Goal: Information Seeking & Learning: Understand process/instructions

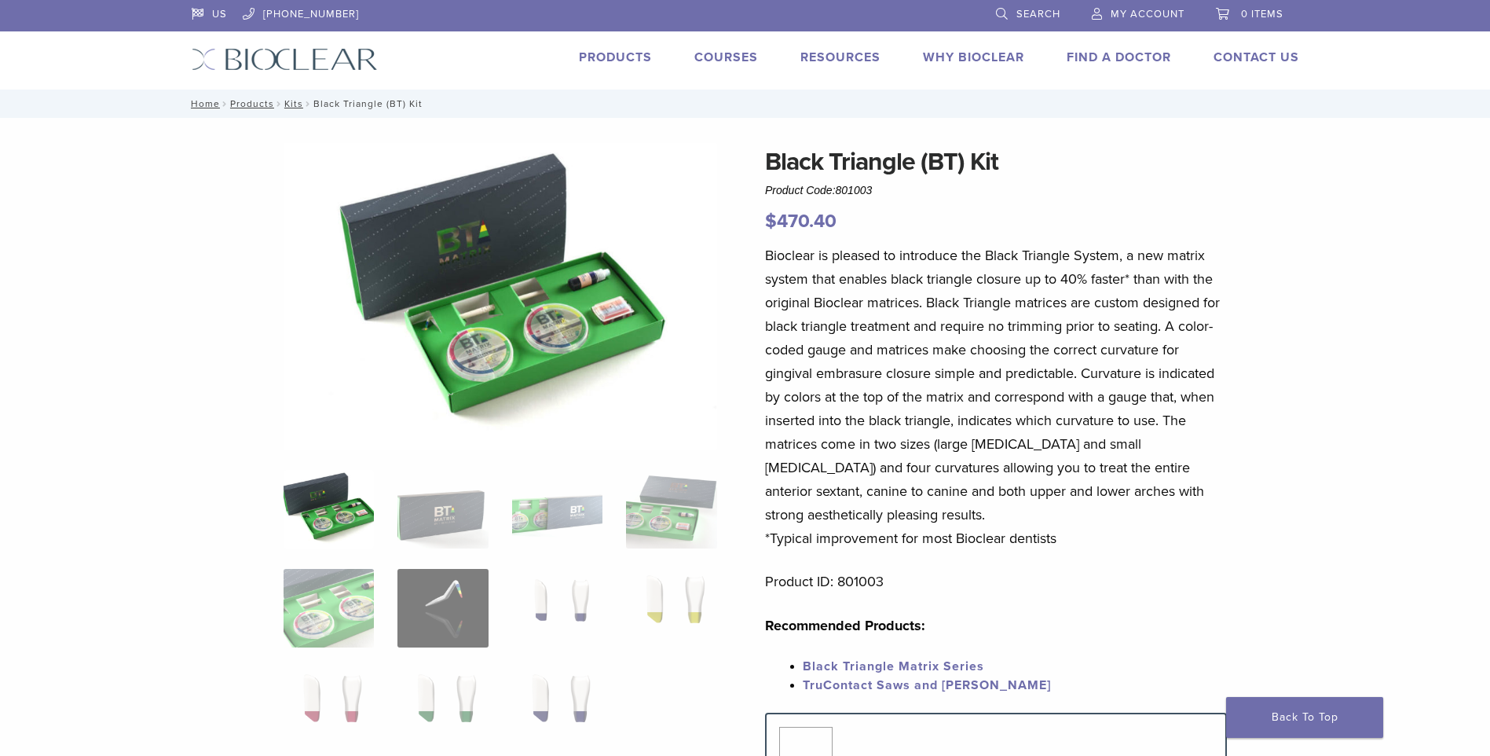
scroll to position [79, 0]
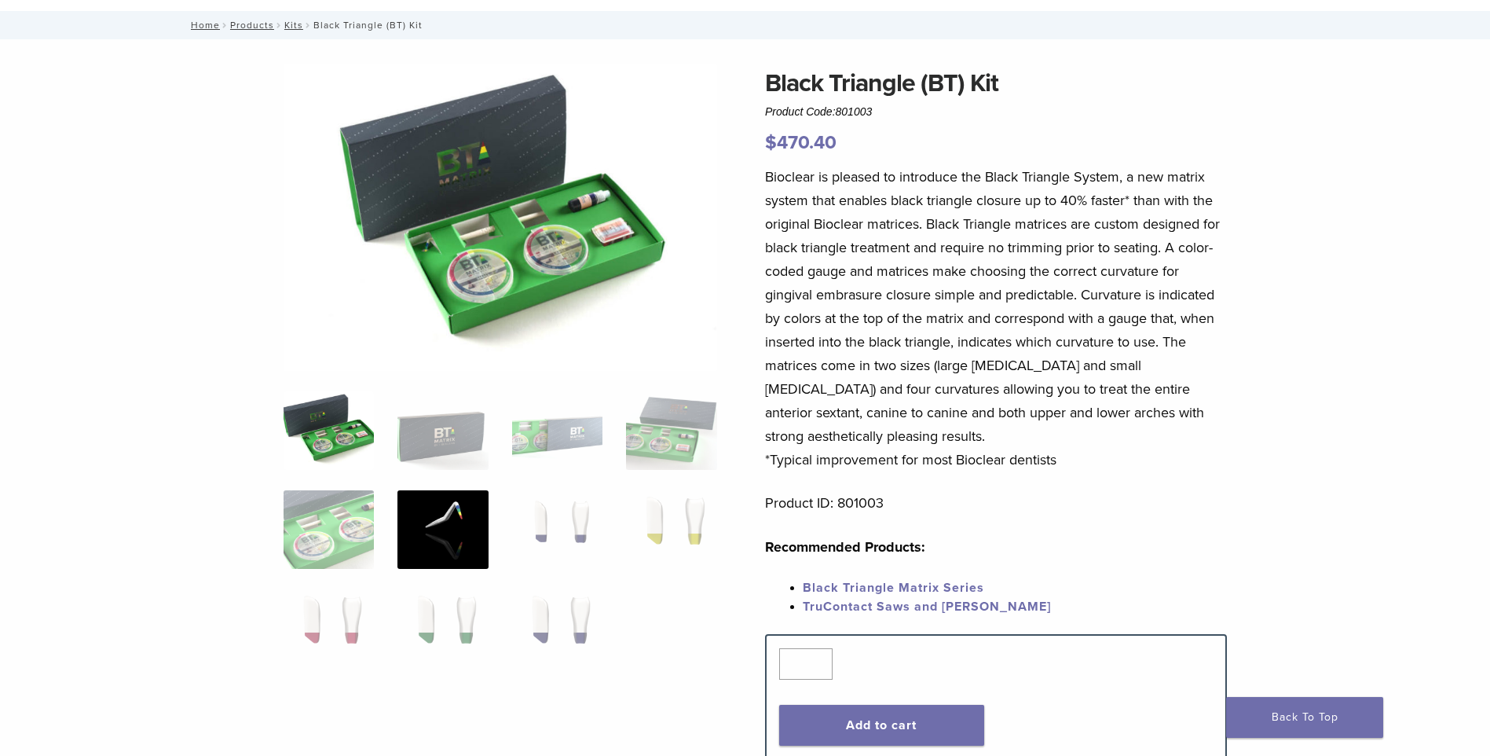
click at [469, 503] on img at bounding box center [442, 529] width 90 height 79
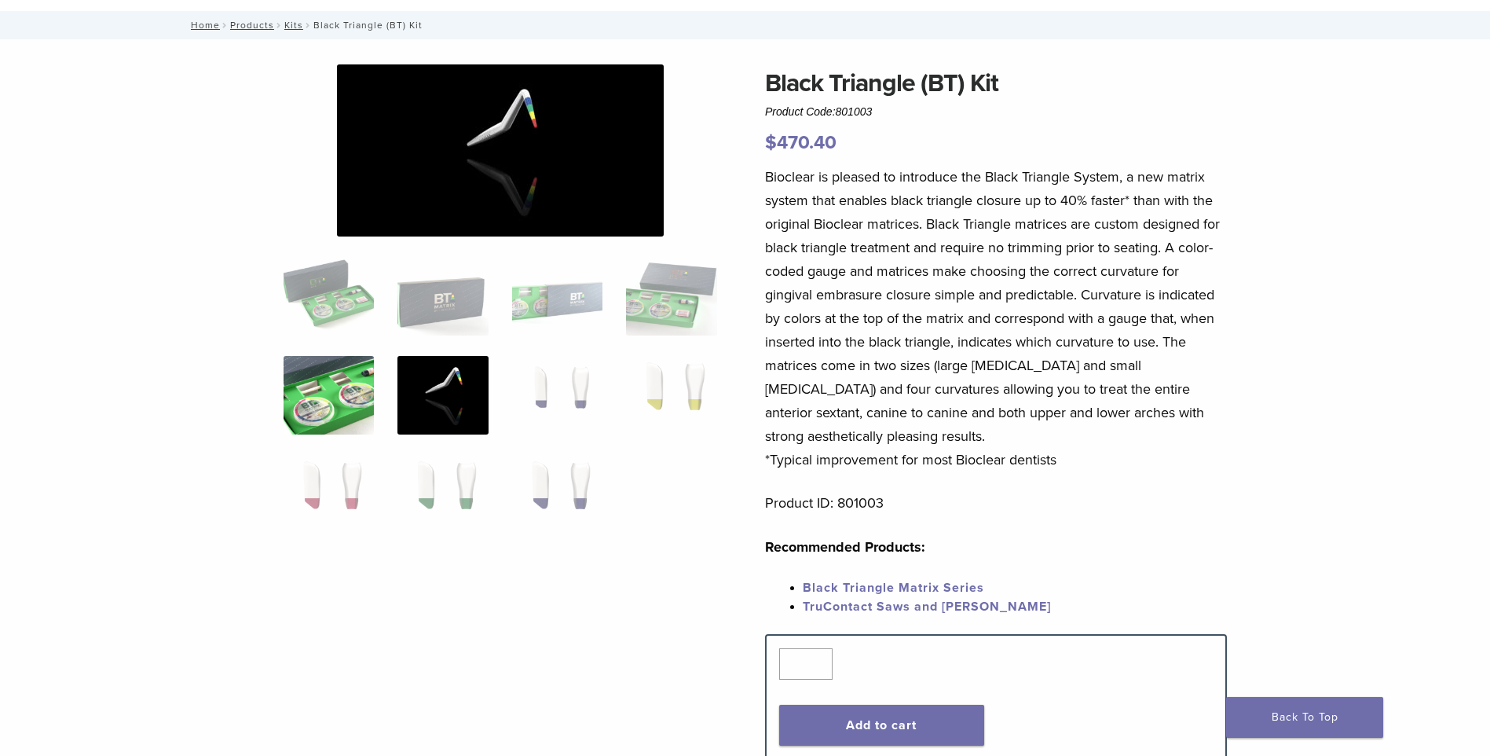
click at [363, 410] on img at bounding box center [329, 395] width 90 height 79
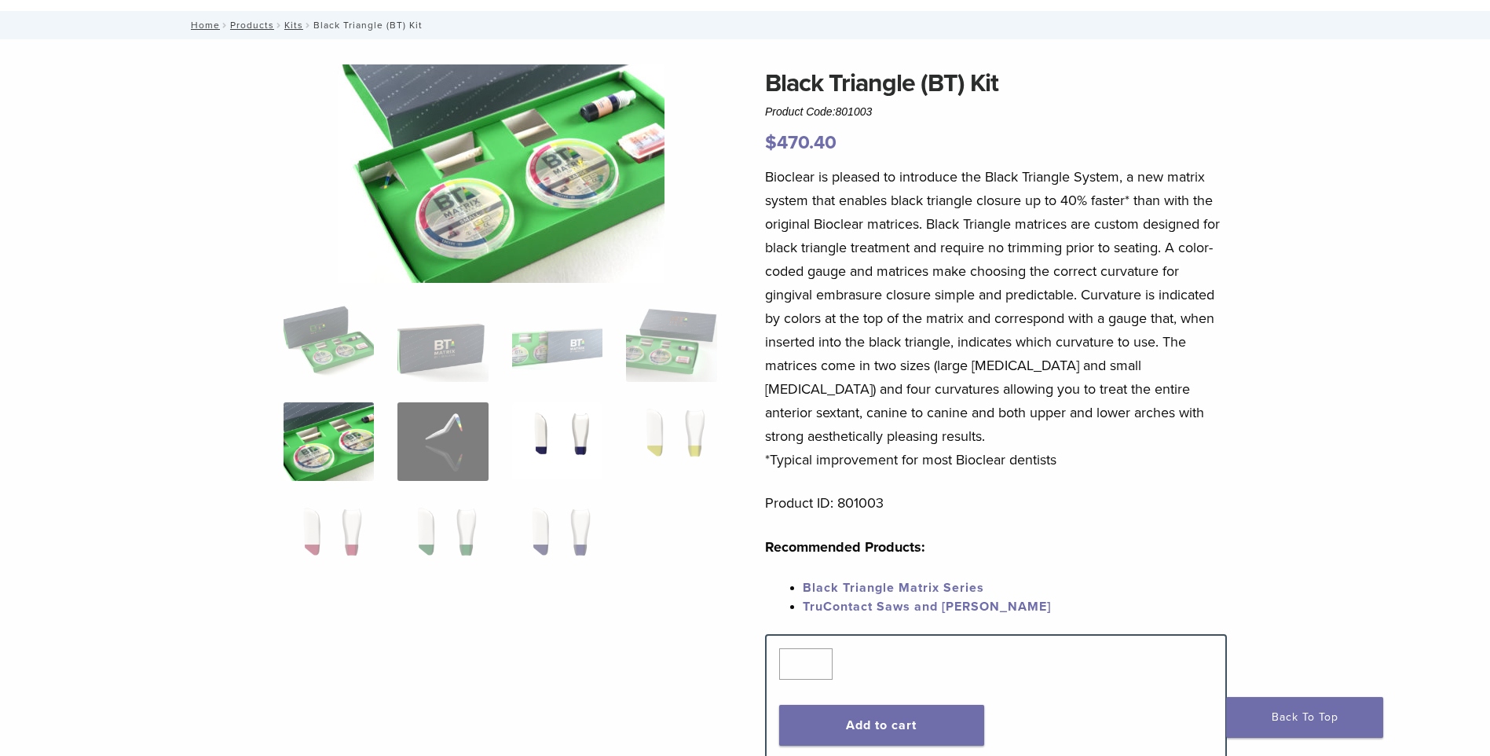
click at [571, 458] on img at bounding box center [557, 441] width 90 height 79
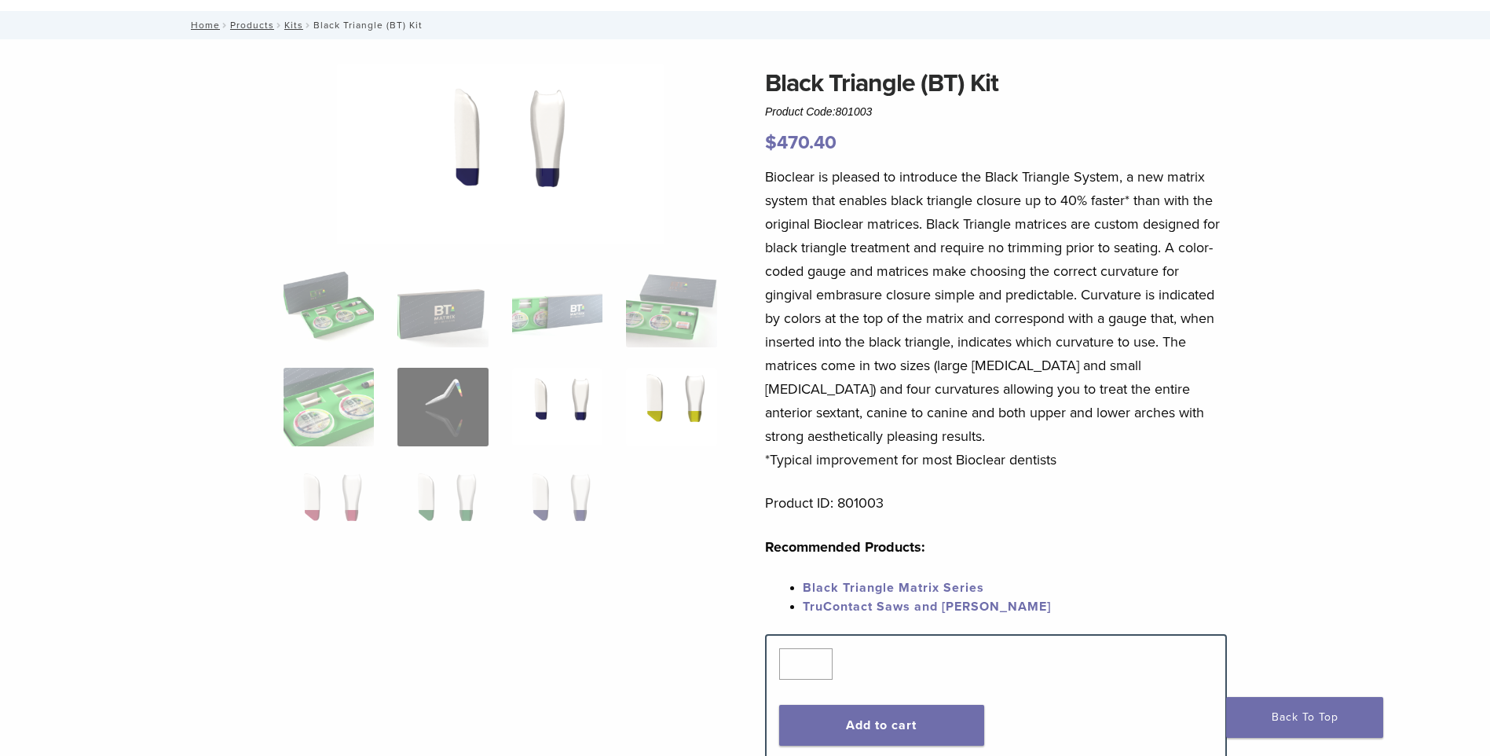
click at [668, 395] on img at bounding box center [671, 407] width 90 height 79
click at [579, 492] on img at bounding box center [557, 506] width 90 height 79
click at [445, 502] on img at bounding box center [442, 506] width 90 height 79
click at [316, 489] on img at bounding box center [329, 506] width 90 height 79
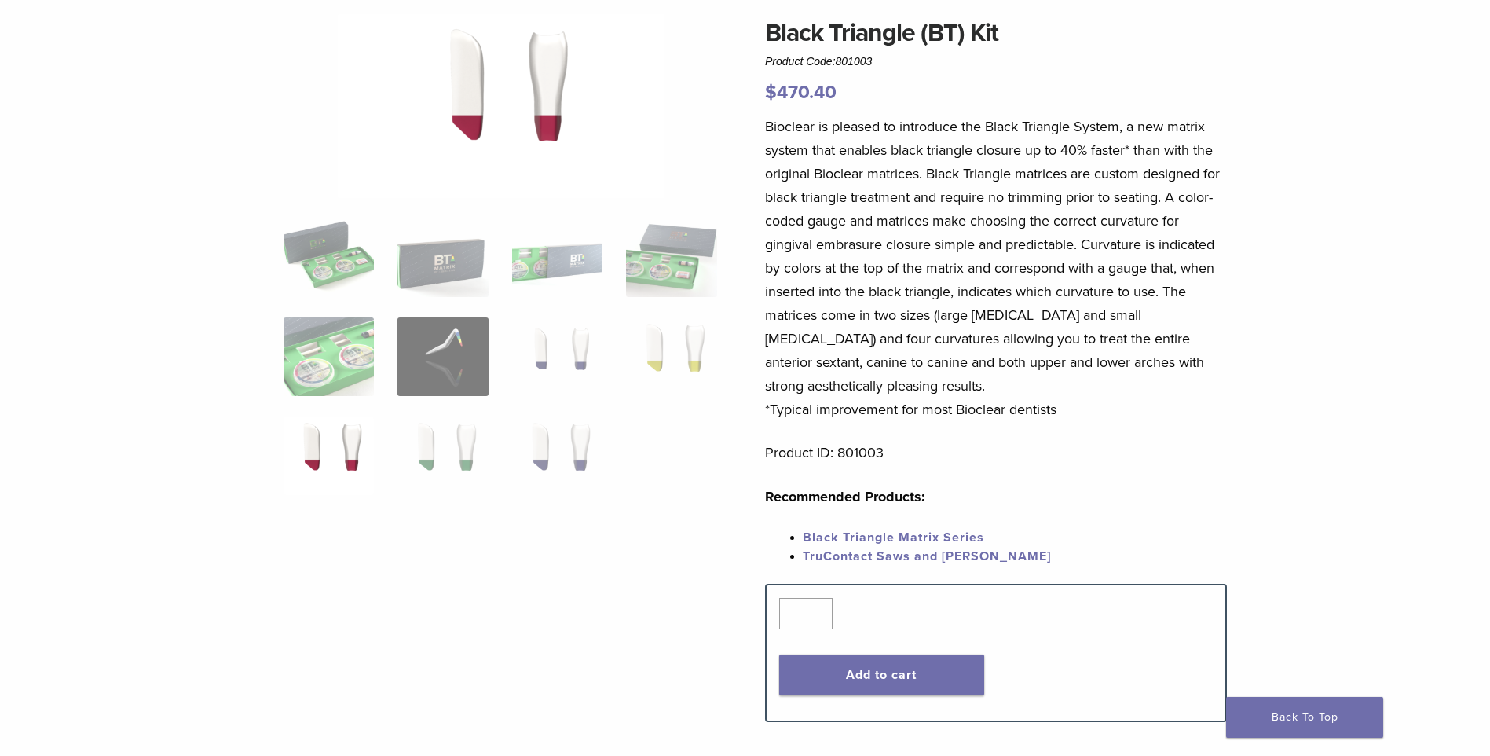
scroll to position [157, 0]
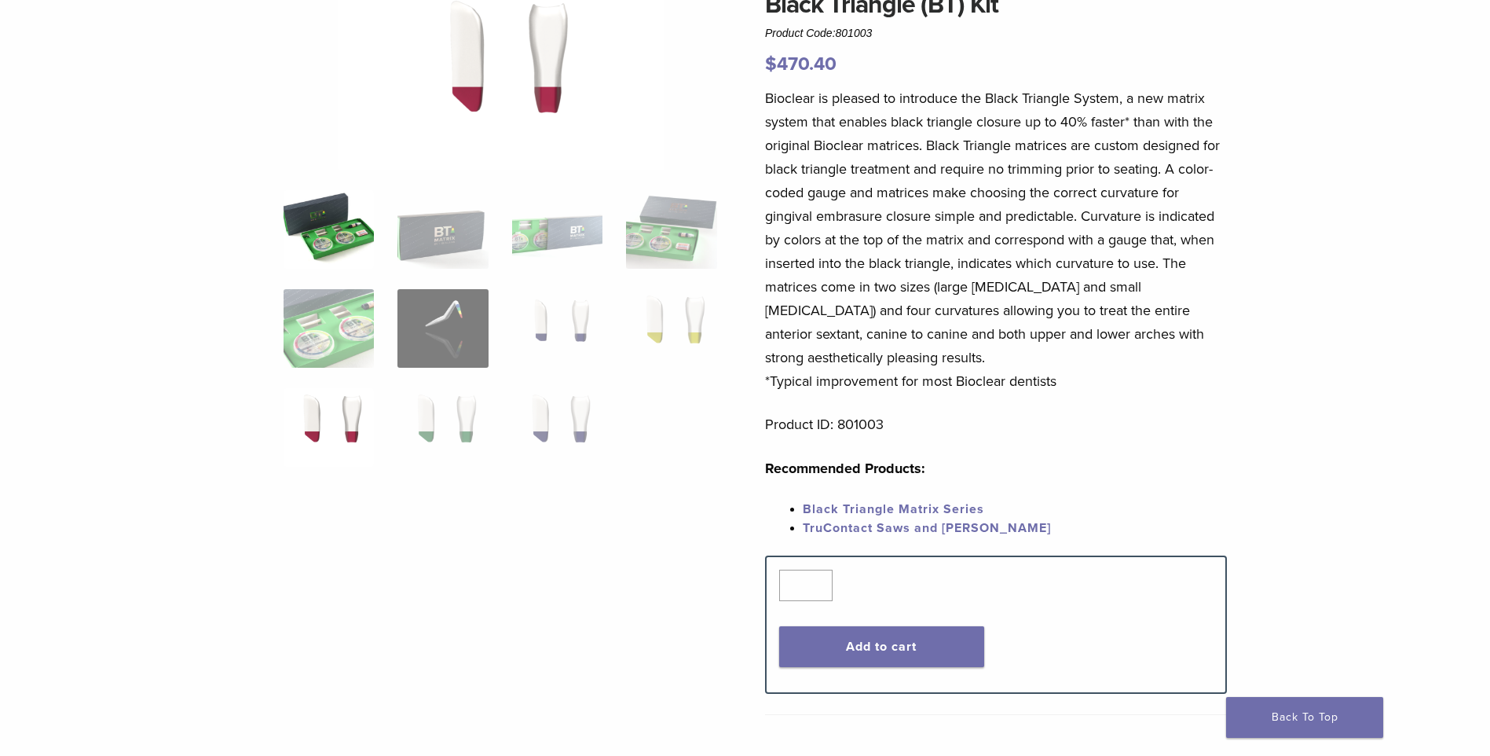
click at [342, 232] on img at bounding box center [329, 229] width 90 height 79
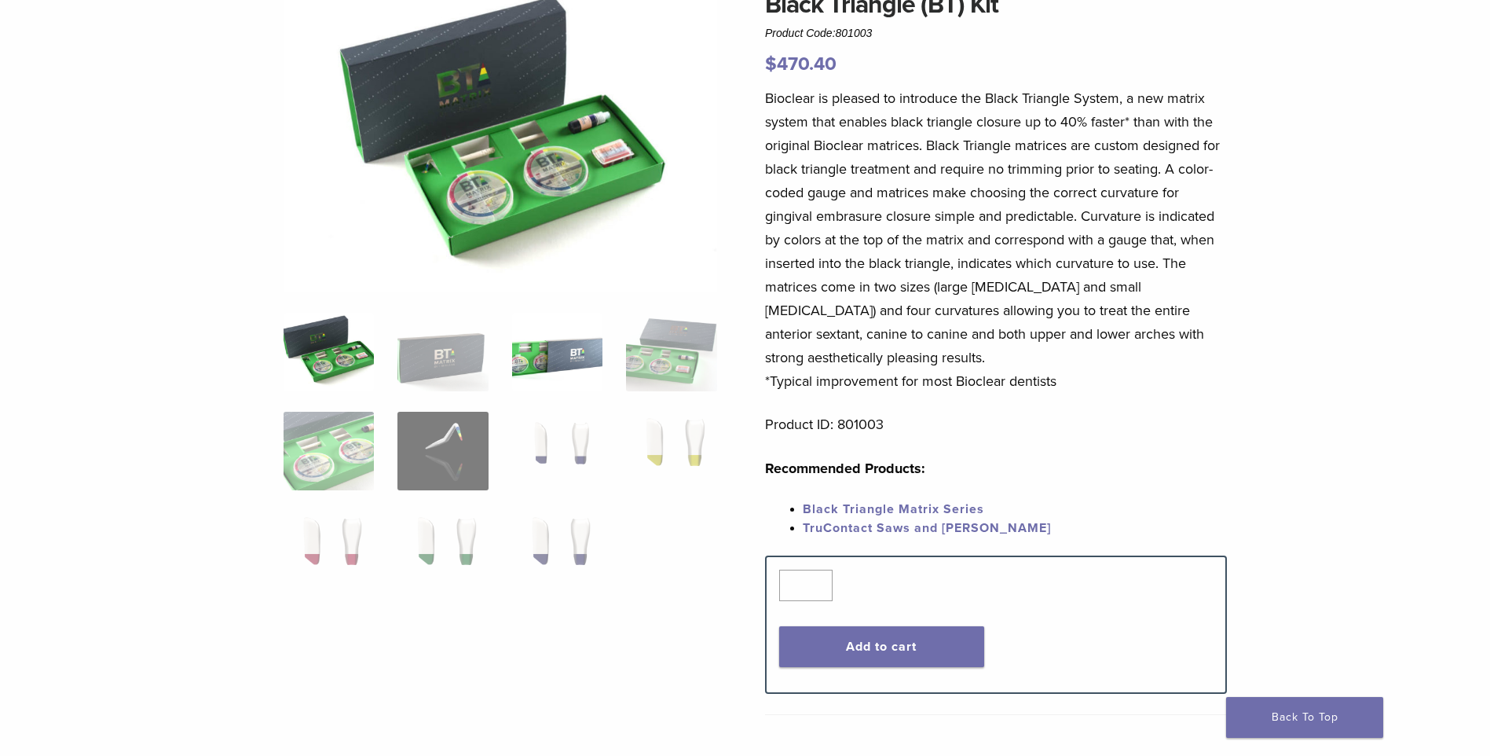
click at [567, 347] on img at bounding box center [557, 352] width 90 height 79
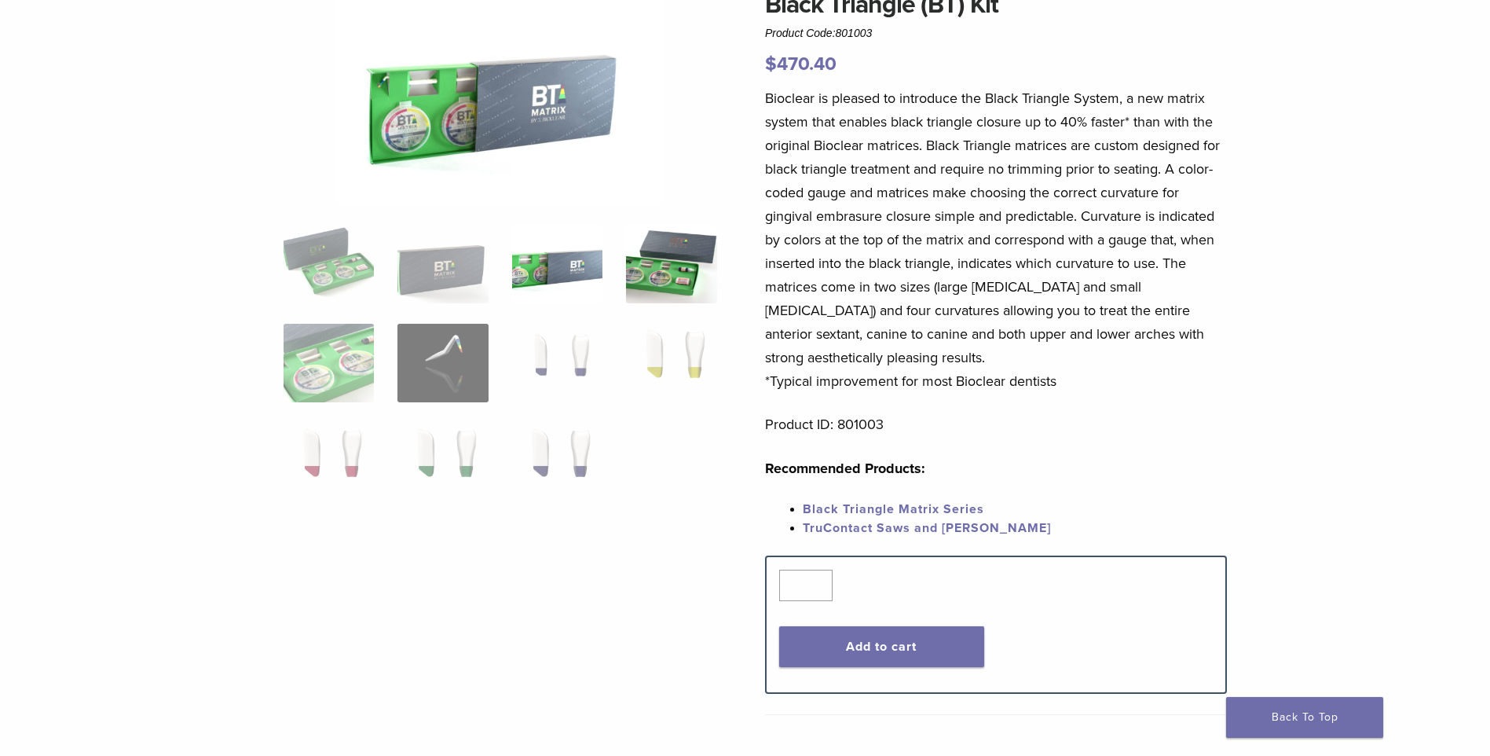
click at [677, 282] on img at bounding box center [671, 264] width 90 height 79
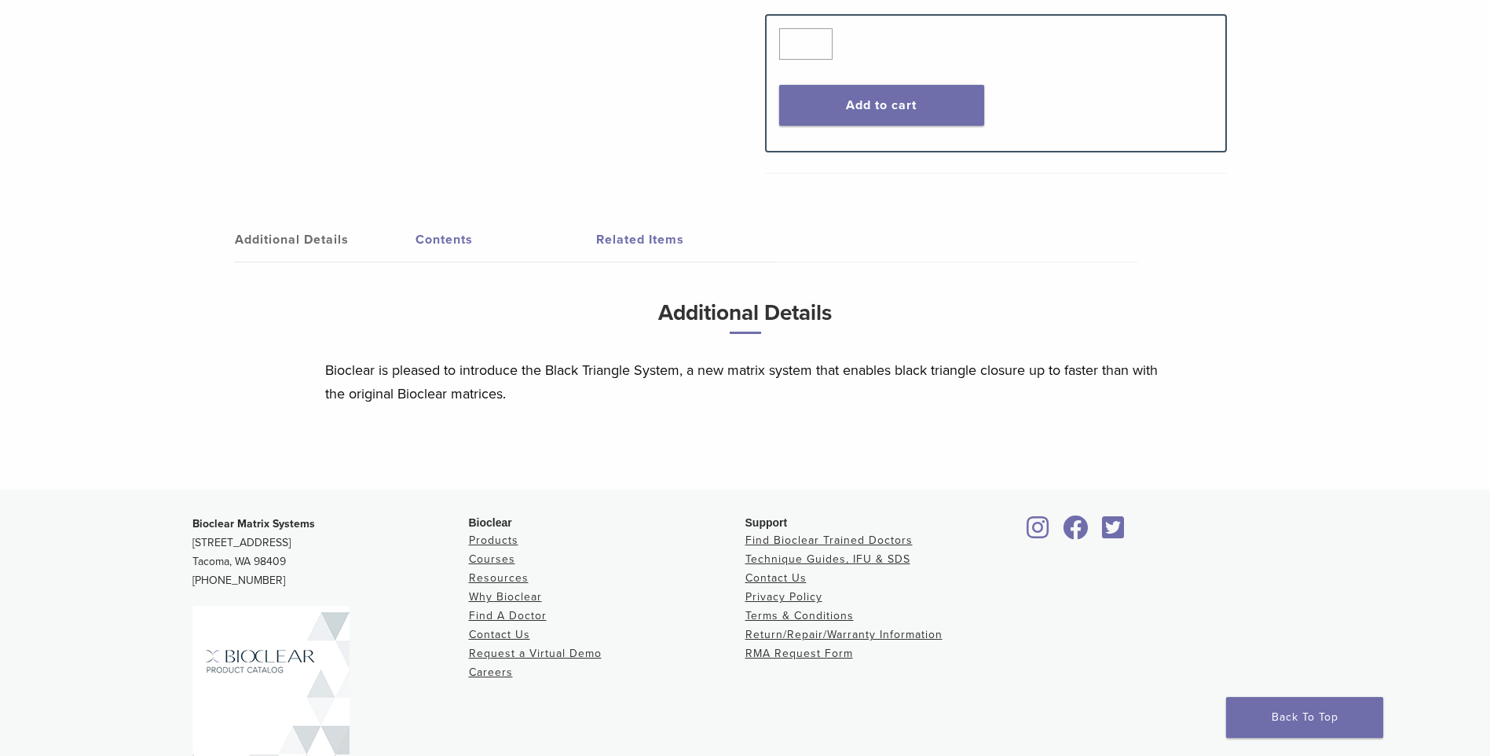
scroll to position [707, 0]
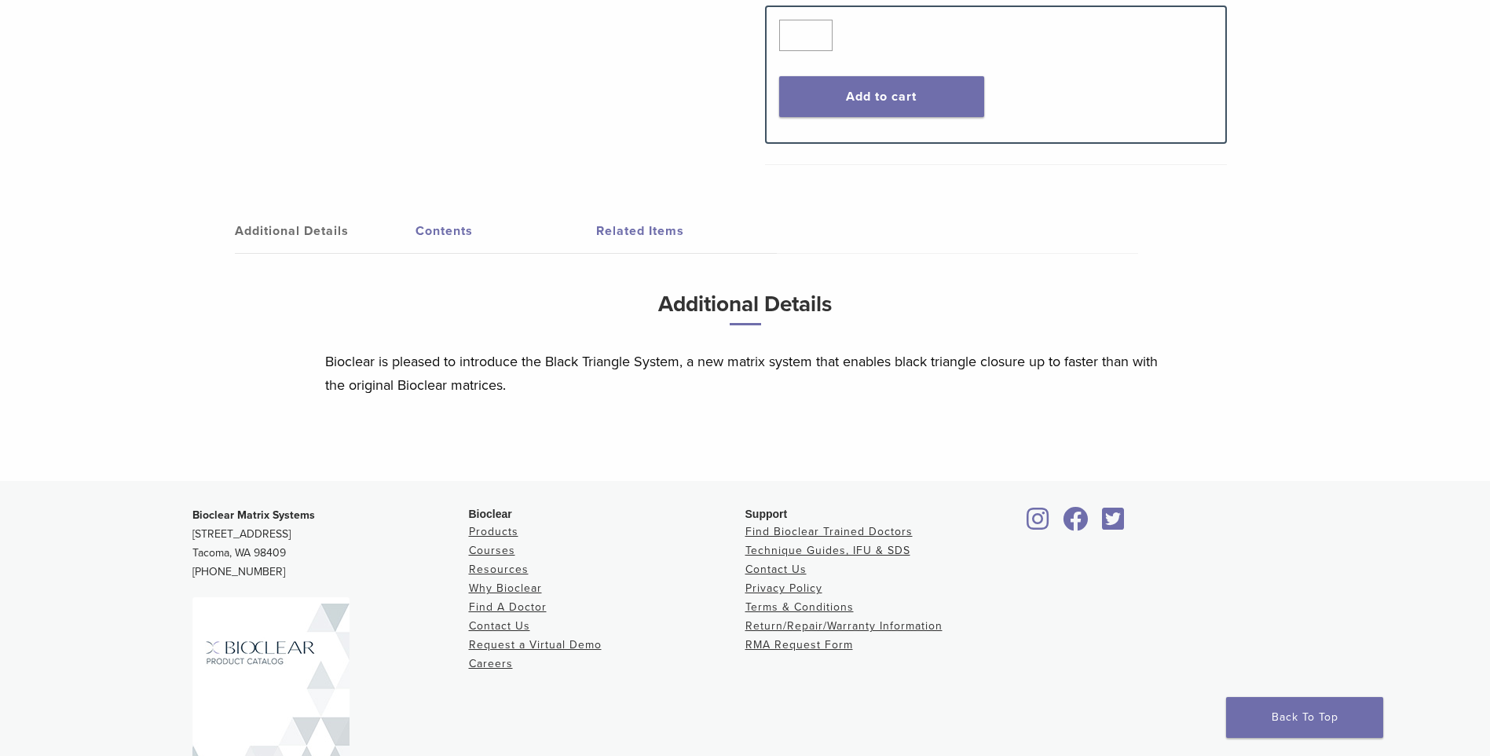
click at [441, 232] on link "Contents" at bounding box center [506, 231] width 181 height 44
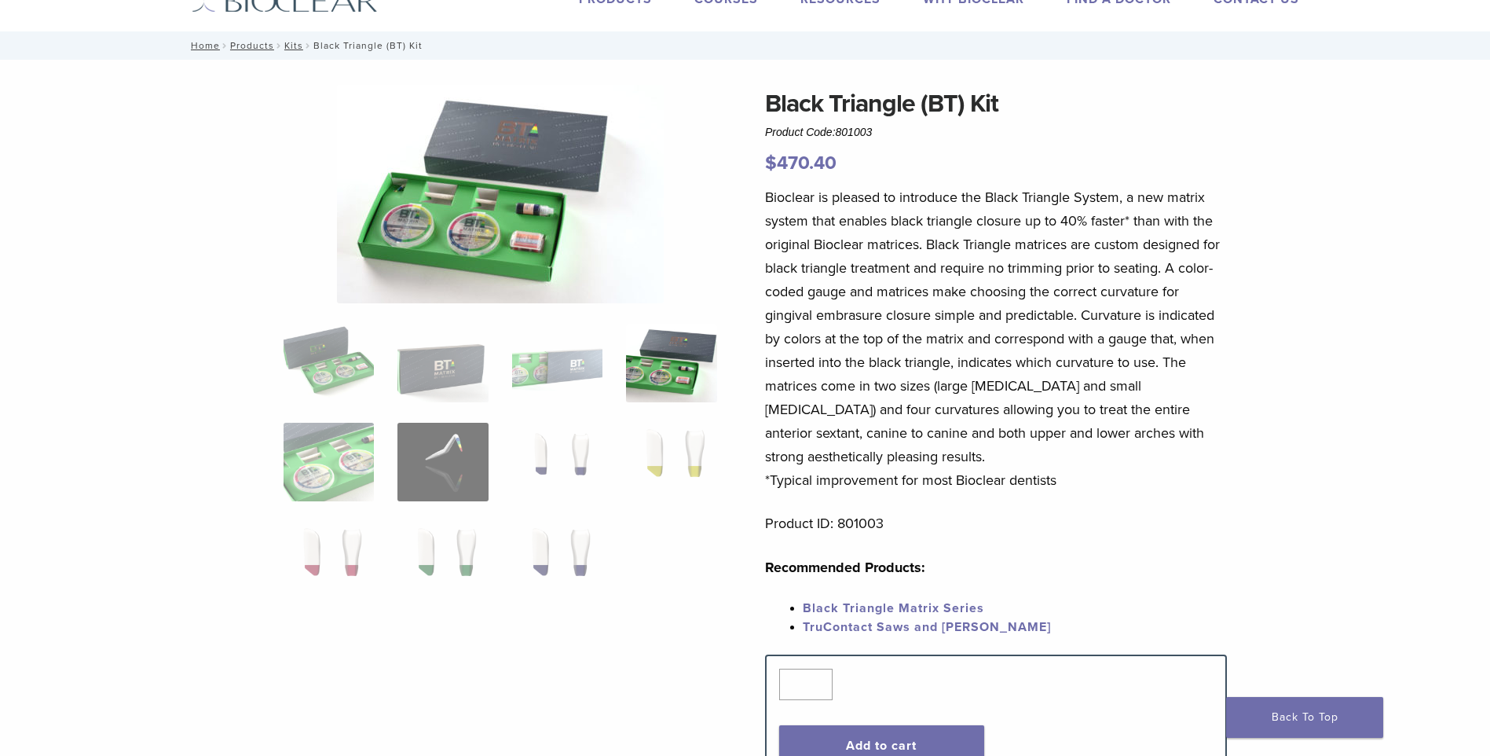
scroll to position [0, 0]
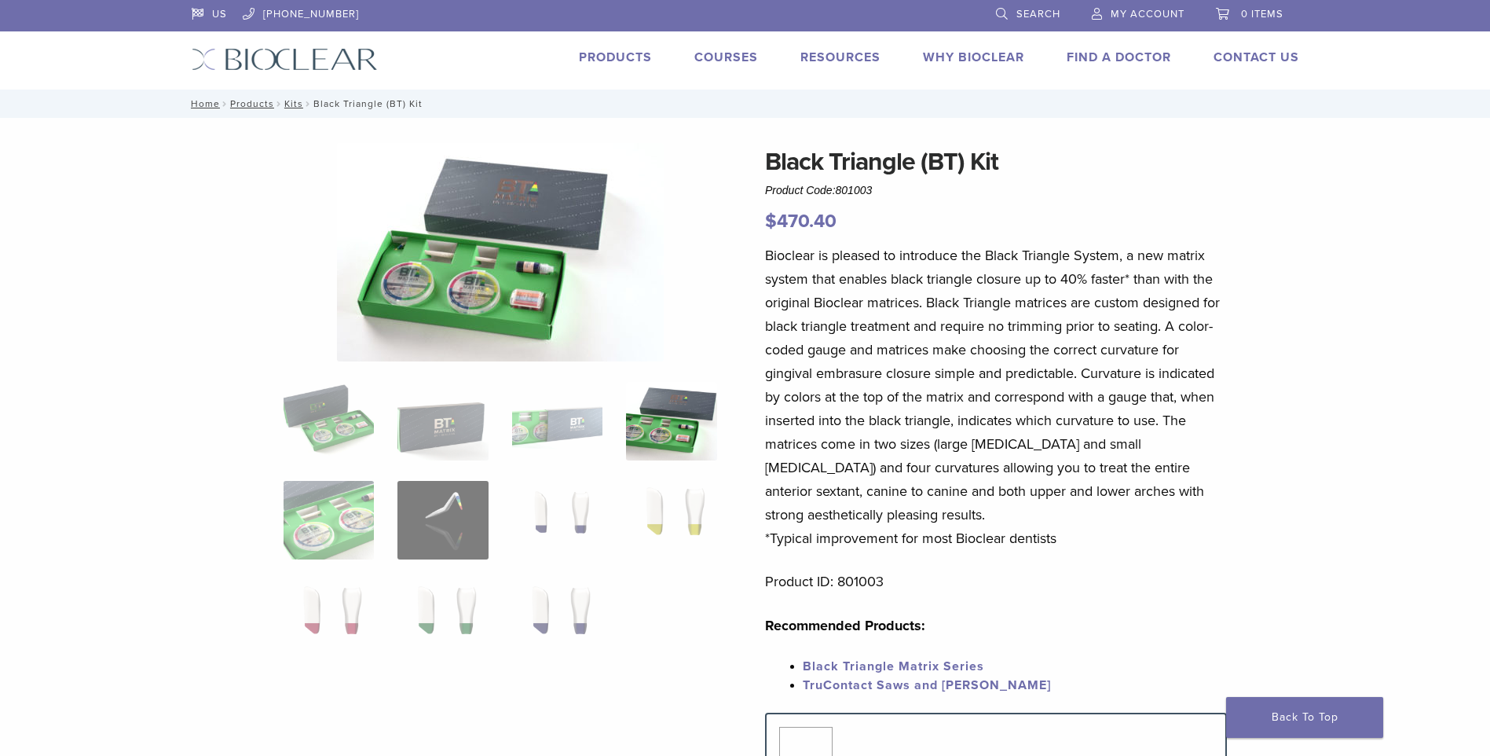
click at [632, 54] on link "Products" at bounding box center [615, 57] width 73 height 16
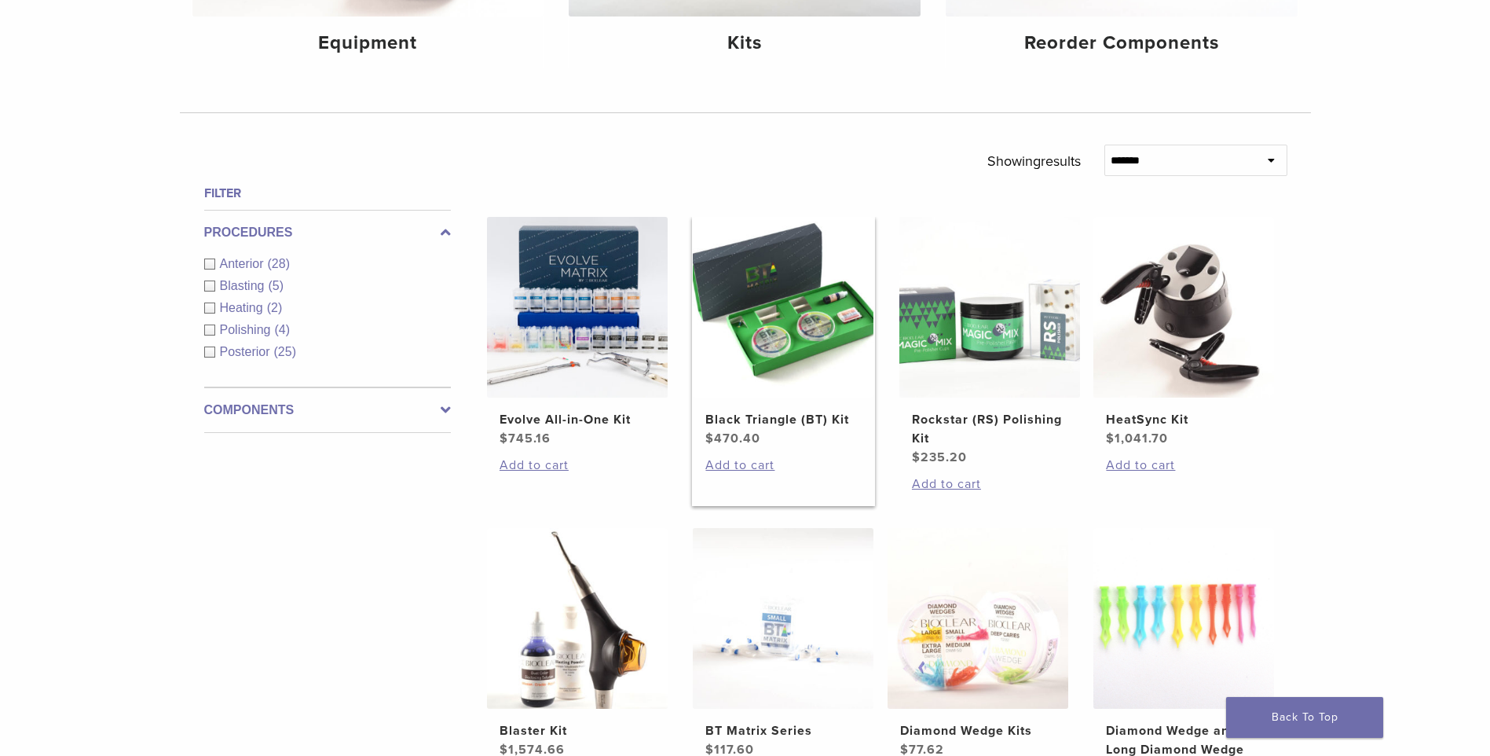
scroll to position [785, 0]
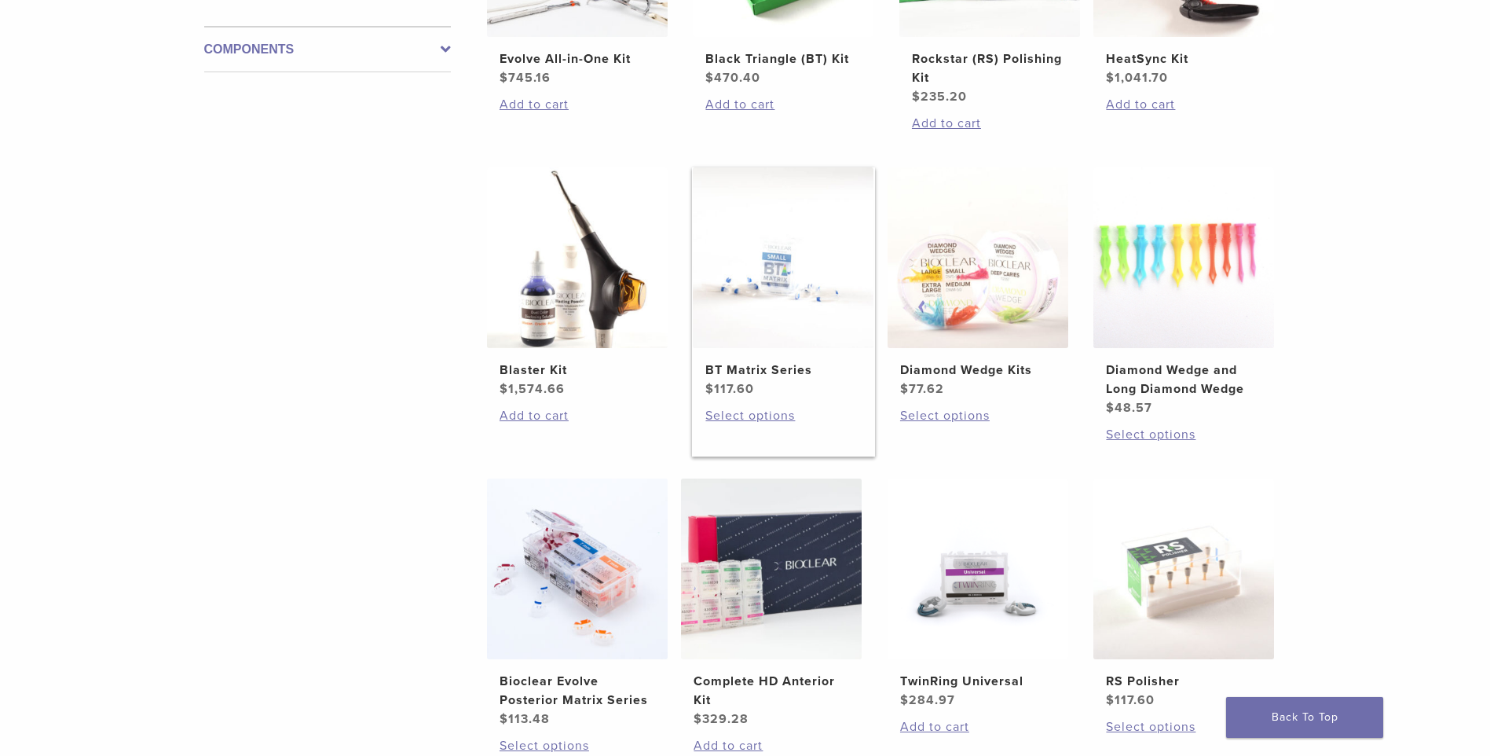
click at [785, 306] on img at bounding box center [783, 257] width 181 height 181
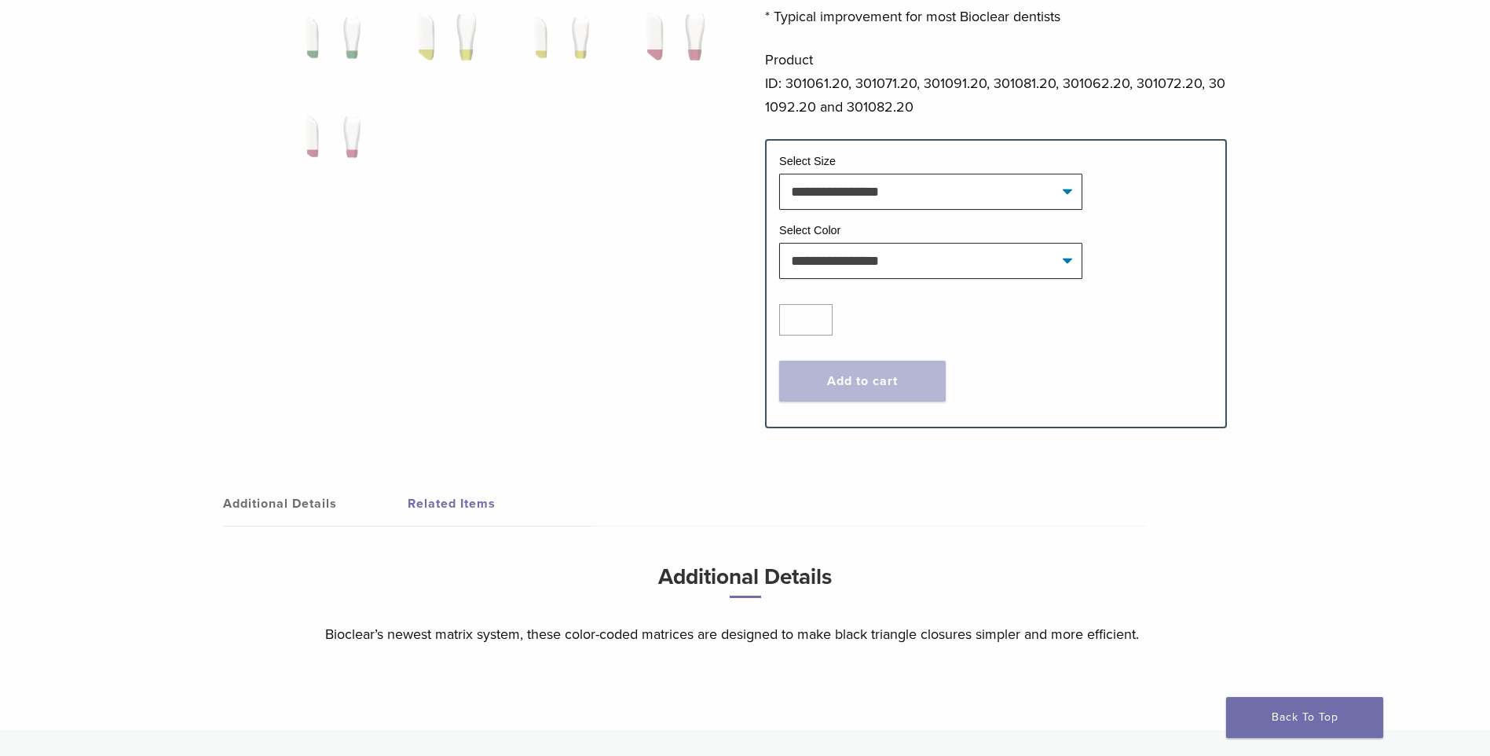
scroll to position [550, 0]
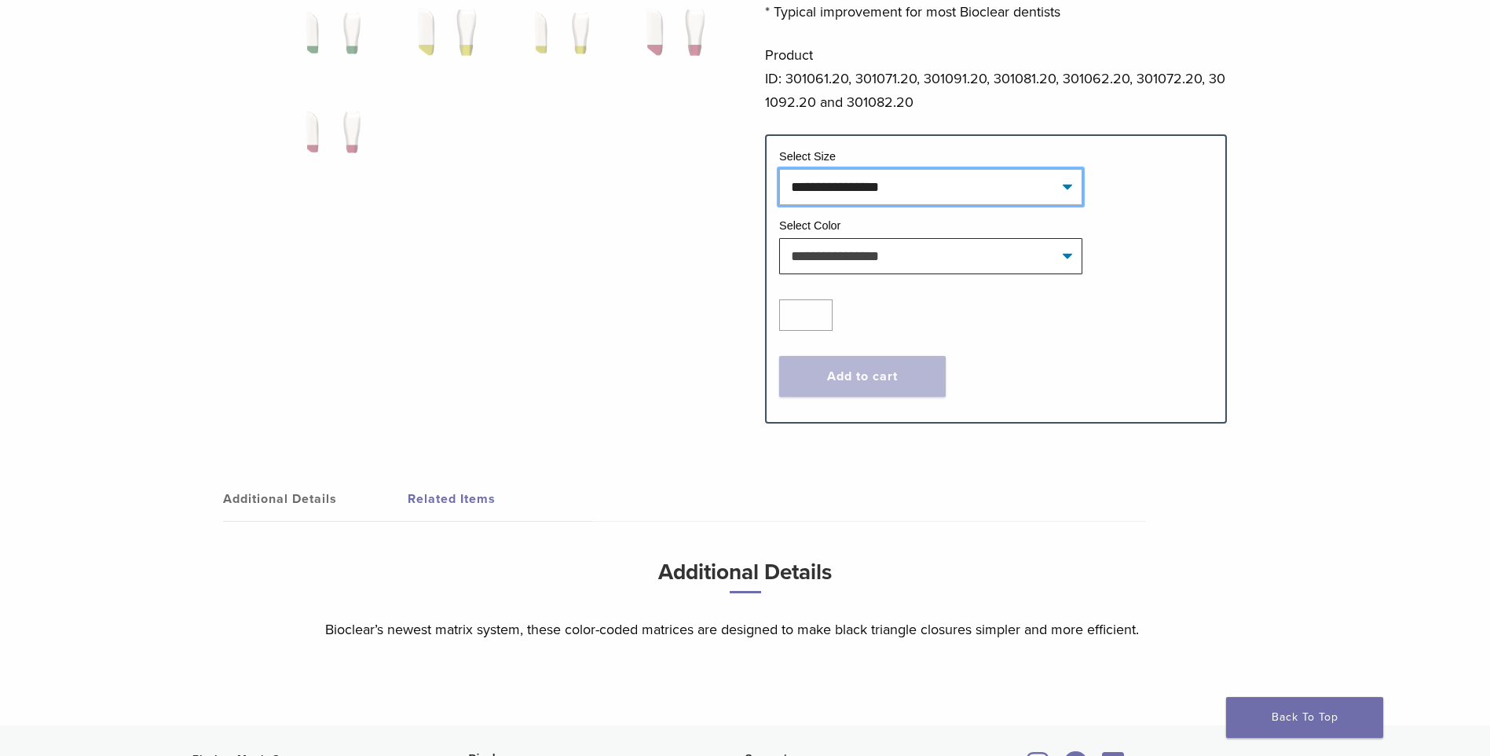
click at [856, 196] on select "**********" at bounding box center [930, 187] width 303 height 36
click at [830, 196] on select "**********" at bounding box center [930, 187] width 303 height 36
click at [947, 199] on select "**********" at bounding box center [930, 187] width 303 height 36
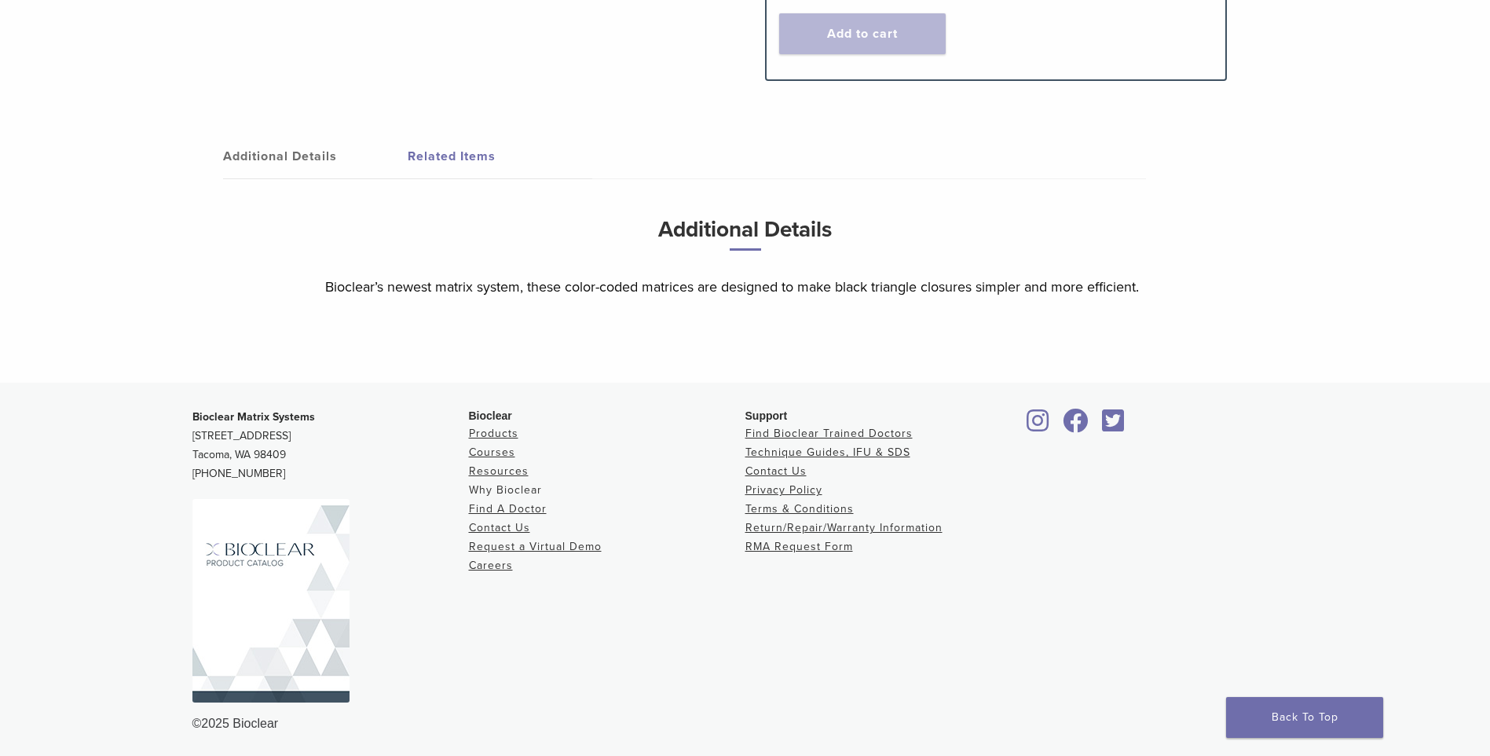
scroll to position [895, 0]
click at [274, 153] on link "Additional Details" at bounding box center [315, 154] width 185 height 44
click at [279, 153] on link "Additional Details" at bounding box center [315, 154] width 185 height 44
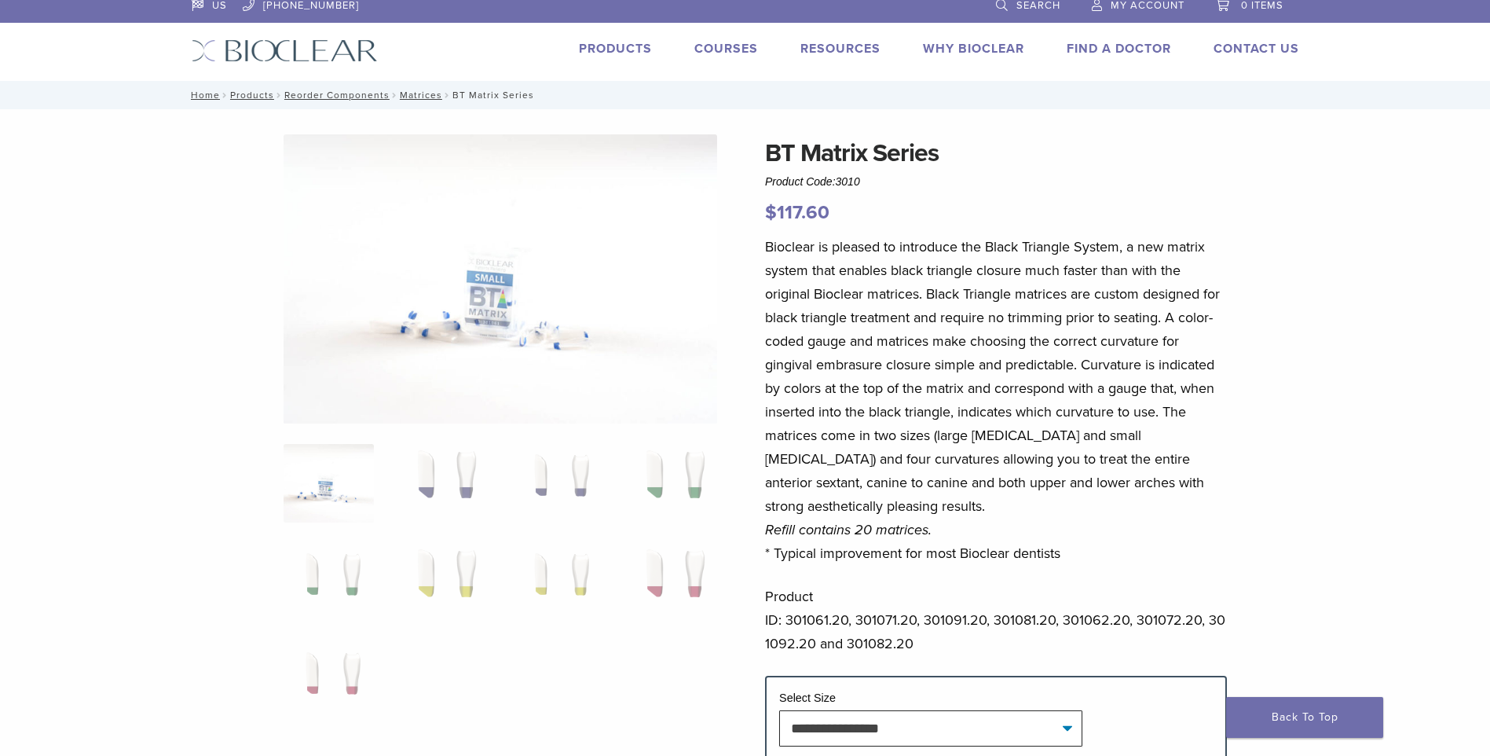
scroll to position [0, 0]
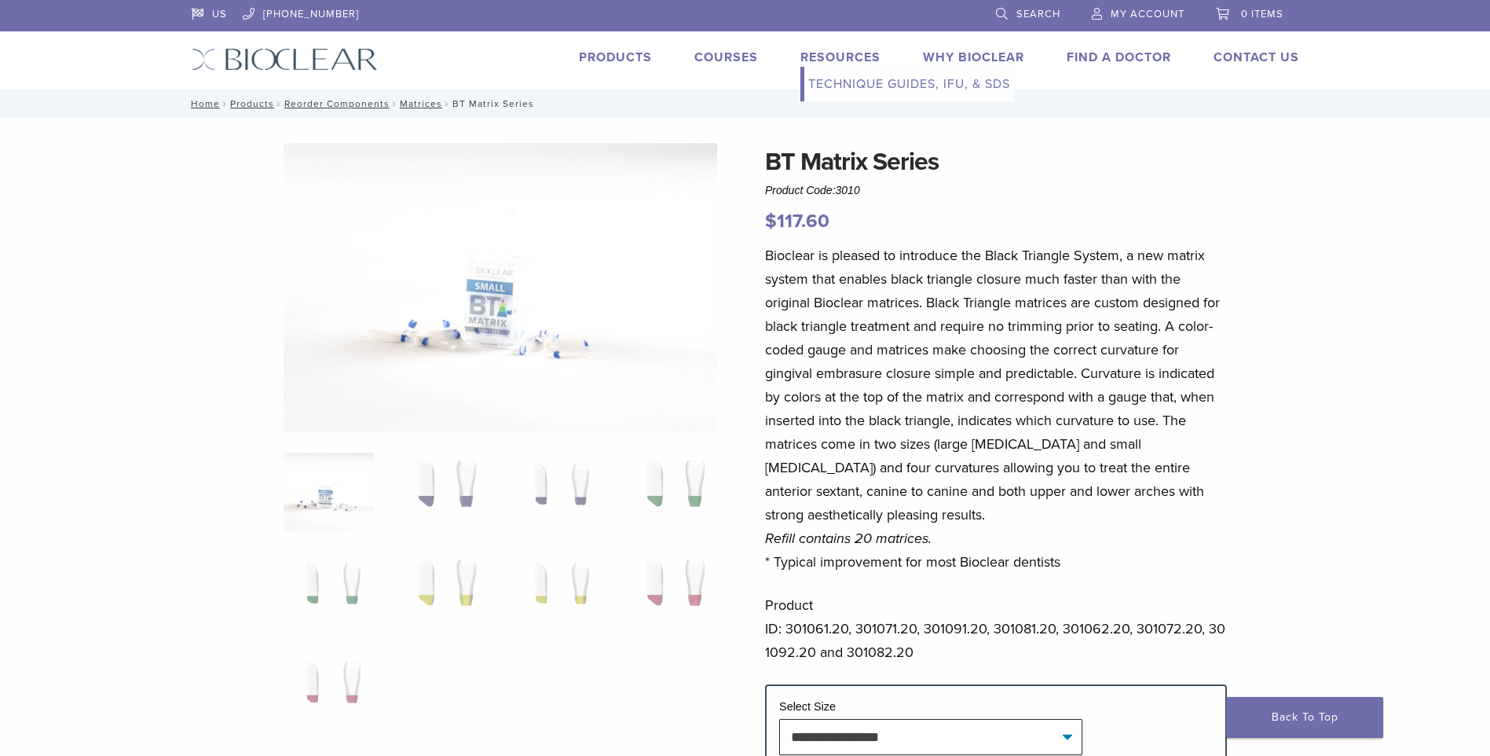
click at [848, 83] on link "Technique Guides, IFU, & SDS" at bounding box center [909, 84] width 210 height 35
